Goal: Information Seeking & Learning: Learn about a topic

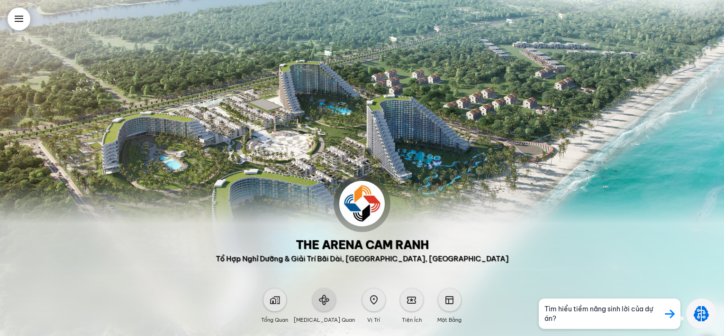
click at [325, 300] on span at bounding box center [324, 299] width 10 height 10
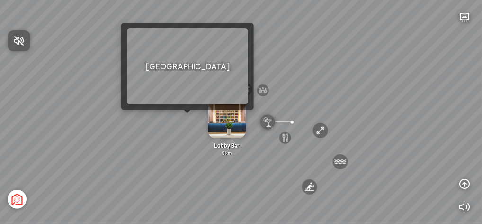
click at [188, 119] on div at bounding box center [241, 112] width 482 height 224
click at [186, 118] on div "[GEOGRAPHIC_DATA] 3.6 km KN Links [GEOGRAPHIC_DATA] 5.9 km Thể Thao Bãi Biển 0 …" at bounding box center [241, 112] width 482 height 224
